Goal: Navigation & Orientation: Find specific page/section

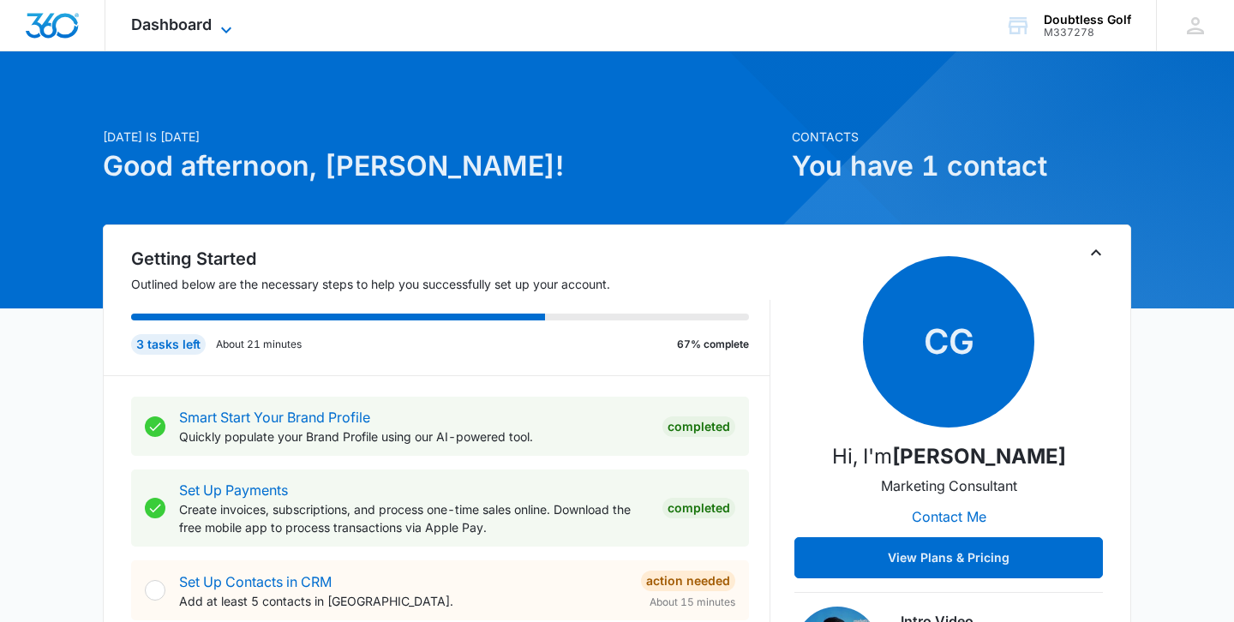
click at [195, 33] on span "Dashboard" at bounding box center [171, 24] width 81 height 18
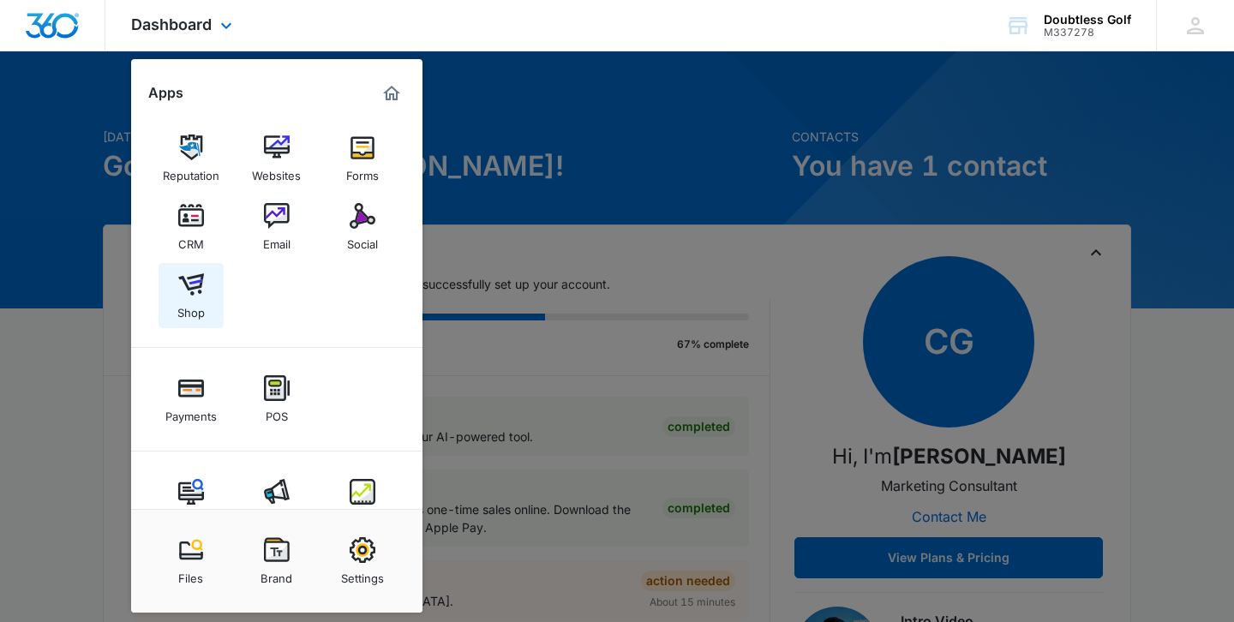
click at [188, 294] on img at bounding box center [191, 285] width 26 height 26
